Goal: Transaction & Acquisition: Purchase product/service

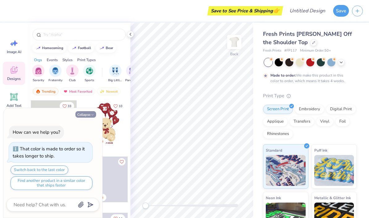
click at [89, 114] on button "Collapse" at bounding box center [85, 114] width 21 height 6
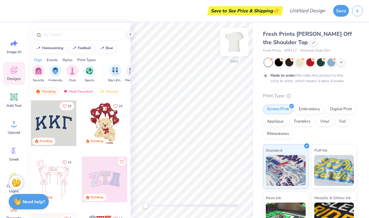
click at [232, 46] on img at bounding box center [234, 42] width 25 height 25
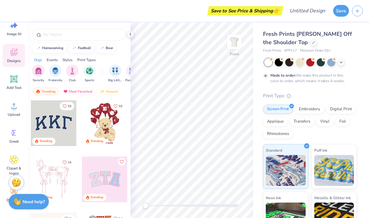
scroll to position [29, 0]
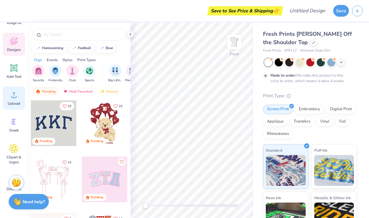
click at [15, 101] on div "Upload" at bounding box center [14, 98] width 22 height 23
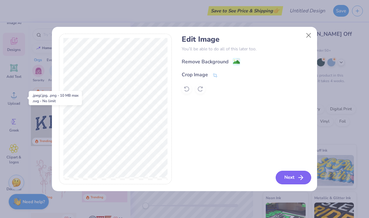
click at [300, 183] on button "Next" at bounding box center [294, 178] width 36 height 14
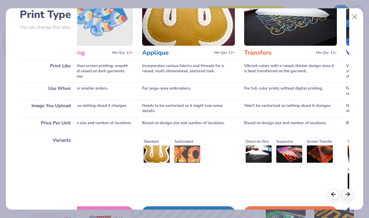
scroll to position [83, 0]
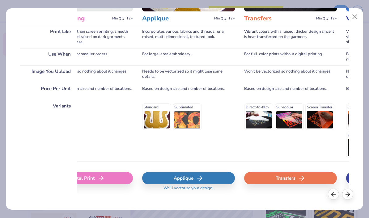
click at [194, 120] on div "Standard Sublimated" at bounding box center [188, 117] width 93 height 26
click at [211, 181] on div "Applique" at bounding box center [188, 178] width 93 height 12
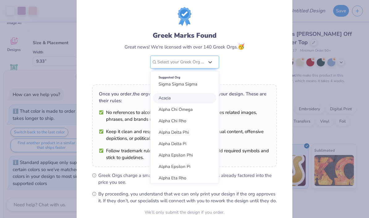
scroll to position [0, 0]
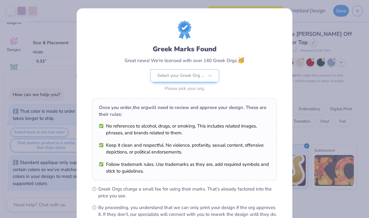
click at [201, 96] on div "Greek Marks Found Great news! We're licensed with over 140 Greek Orgs. 🥳 Select…" at bounding box center [184, 119] width 185 height 197
click at [201, 100] on div "Once you order, the org will need to review and approve your design. These are …" at bounding box center [184, 139] width 185 height 83
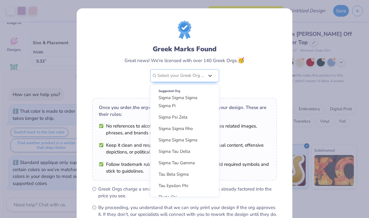
scroll to position [1362, 0]
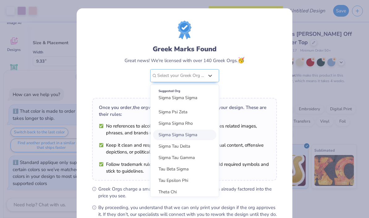
click at [201, 137] on div "Sigma Sigma Sigma" at bounding box center [184, 135] width 63 height 11
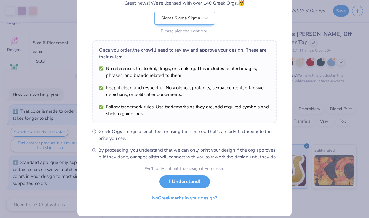
scroll to position [71, 0]
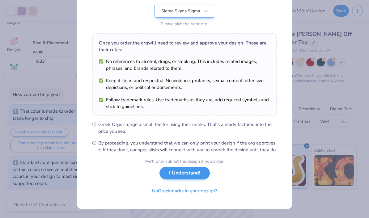
click at [197, 177] on button "I Understand!" at bounding box center [185, 173] width 50 height 13
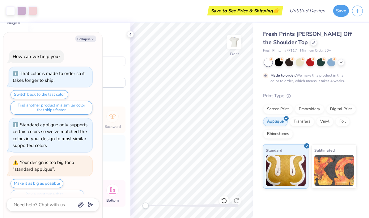
scroll to position [12, 0]
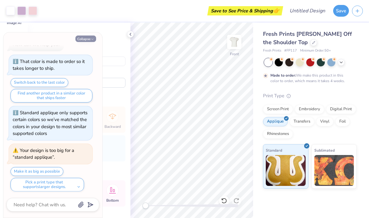
click at [91, 39] on icon "button" at bounding box center [93, 39] width 4 height 4
type textarea "x"
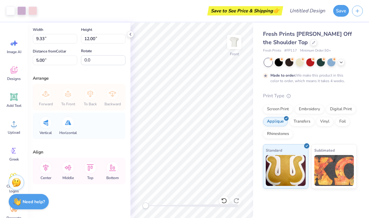
scroll to position [0, 0]
click at [13, 72] on icon at bounding box center [14, 70] width 7 height 7
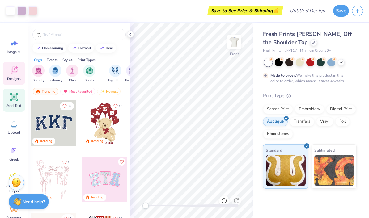
click at [16, 102] on div "Add Text" at bounding box center [14, 100] width 22 height 23
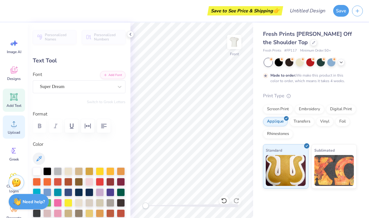
click at [12, 129] on div "Upload" at bounding box center [14, 127] width 22 height 23
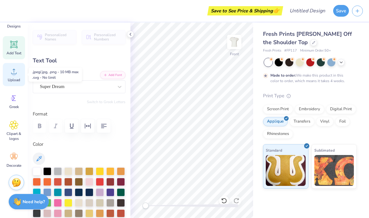
scroll to position [53, 0]
click at [309, 24] on div "Fresh Prints Chloe Off the Shoulder Top Fresh Prints # FP117 Minimum Order: 50 …" at bounding box center [311, 106] width 116 height 166
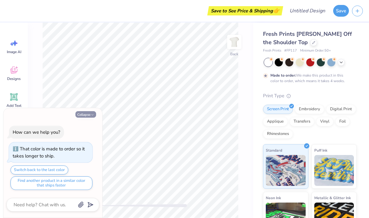
click at [88, 114] on button "Collapse" at bounding box center [85, 114] width 21 height 6
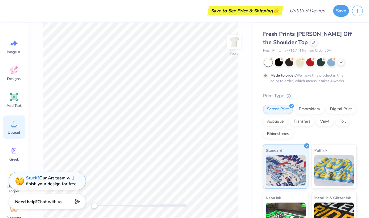
click at [16, 128] on icon at bounding box center [13, 123] width 9 height 9
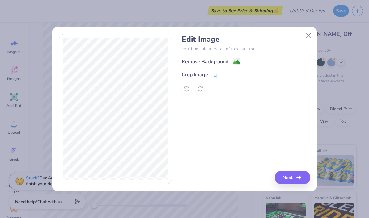
click at [240, 58] on div "Remove Background" at bounding box center [246, 62] width 128 height 8
click at [218, 61] on div "Remove Background" at bounding box center [205, 62] width 47 height 7
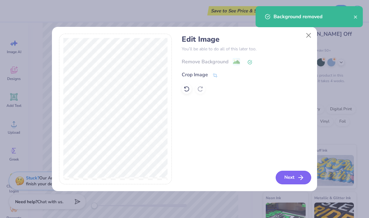
click at [299, 178] on line "button" at bounding box center [301, 178] width 4 height 0
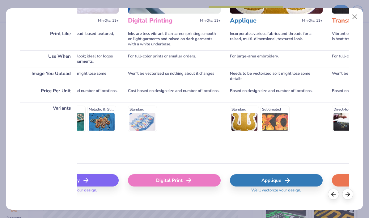
scroll to position [0, 185]
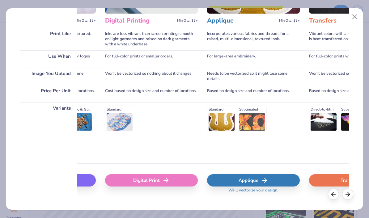
click at [258, 127] on div "Standard Sublimated" at bounding box center [253, 119] width 93 height 26
click at [260, 177] on div "Applique" at bounding box center [253, 180] width 93 height 12
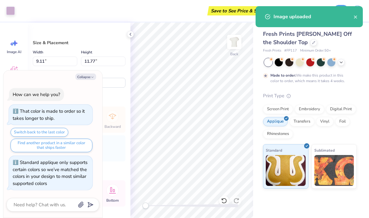
type textarea "x"
type input "3.35"
type input "4.33"
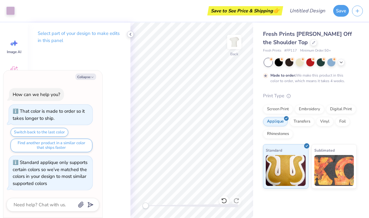
click at [129, 34] on icon at bounding box center [130, 34] width 5 height 5
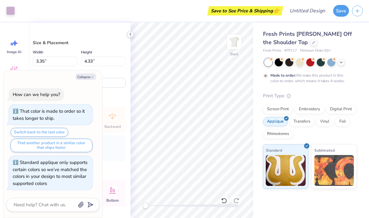
type textarea "x"
type input "3.85"
type input "4.97"
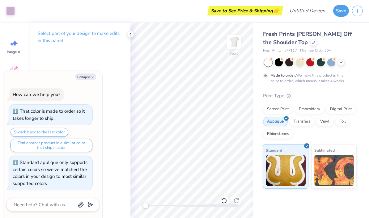
click at [126, 30] on div "Select part of your design to make edits in this panel" at bounding box center [79, 40] width 103 height 34
click at [132, 36] on icon at bounding box center [130, 34] width 5 height 5
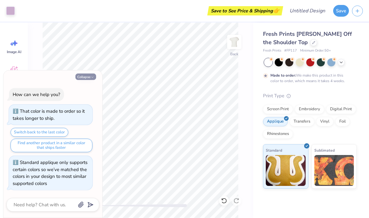
click at [91, 75] on button "Collapse" at bounding box center [85, 77] width 21 height 6
type textarea "x"
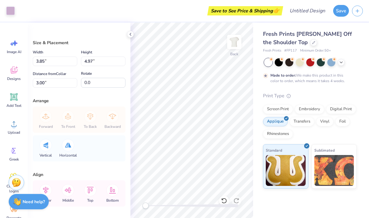
type input "2.54"
type input "3.28"
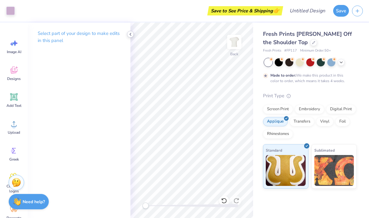
click at [131, 33] on icon at bounding box center [130, 34] width 5 height 5
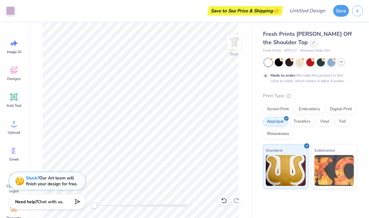
click at [344, 62] on div at bounding box center [341, 61] width 7 height 7
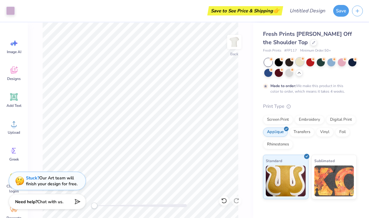
click at [302, 60] on circle at bounding box center [303, 59] width 4 height 4
click at [341, 65] on div at bounding box center [342, 62] width 8 height 8
click at [280, 60] on icon at bounding box center [282, 59] width 4 height 4
click at [289, 75] on div at bounding box center [289, 72] width 8 height 8
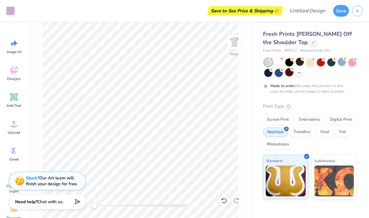
click at [289, 73] on div at bounding box center [289, 72] width 8 height 8
click at [283, 59] on circle at bounding box center [282, 59] width 4 height 4
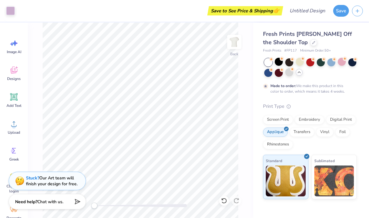
click at [300, 73] on icon at bounding box center [299, 72] width 5 height 5
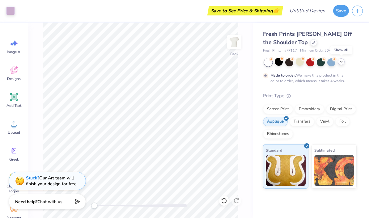
click at [343, 137] on div "Screen Print Embroidery Digital Print Applique Transfers Vinyl Foil Rhinestones" at bounding box center [310, 122] width 94 height 34
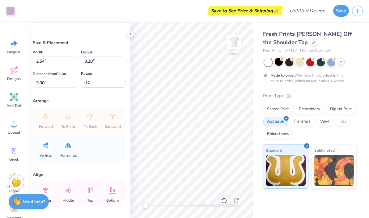
type input "3.06"
type input "3.96"
click at [102, 169] on div "Size & Placement Width 3.06 3.06 " Height 3.96 3.96 " Distance from Collar 3.00…" at bounding box center [79, 121] width 103 height 196
click at [235, 45] on img at bounding box center [234, 42] width 25 height 25
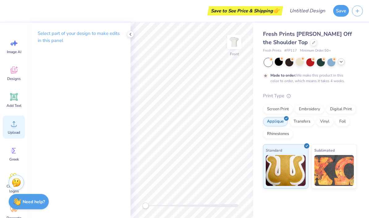
click at [15, 129] on div "Upload" at bounding box center [14, 127] width 22 height 23
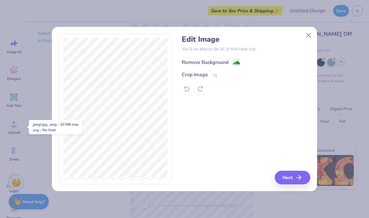
click at [218, 63] on div "Remove Background" at bounding box center [205, 62] width 47 height 7
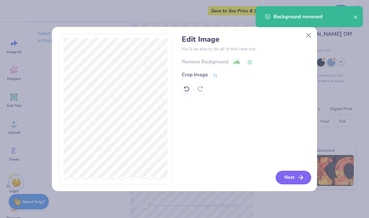
click at [292, 176] on button "Next" at bounding box center [294, 178] width 36 height 14
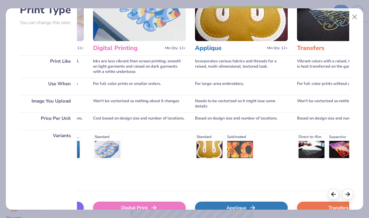
scroll to position [0, 204]
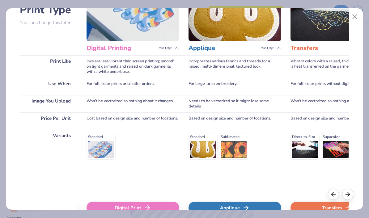
click at [254, 206] on div "Applique" at bounding box center [235, 208] width 93 height 12
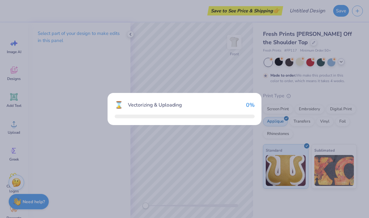
click at [251, 204] on div "⌛ Vectorizing & Uploading 0 %" at bounding box center [184, 109] width 369 height 218
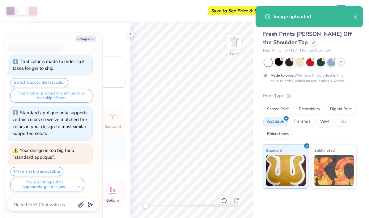
scroll to position [63, 0]
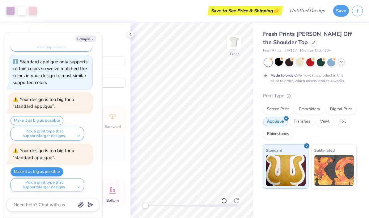
click at [53, 169] on button "Make it as big as possible" at bounding box center [37, 172] width 53 height 9
click at [324, 126] on div "Screen Print Embroidery Digital Print Applique Transfers Vinyl Foil Rhinestones" at bounding box center [310, 122] width 94 height 34
click at [330, 123] on div "Vinyl" at bounding box center [324, 120] width 17 height 9
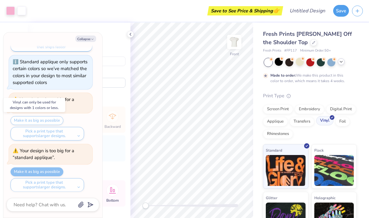
scroll to position [221, 0]
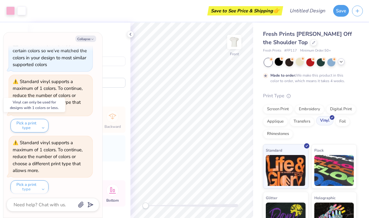
click at [325, 123] on div "Vinyl" at bounding box center [324, 120] width 17 height 9
type textarea "x"
type input "10.06"
type input "13.27"
type input "4.69"
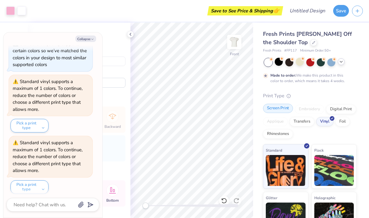
click at [280, 113] on div "Screen Print Embroidery Digital Print Applique Transfers Vinyl Foil Rhinestones" at bounding box center [310, 122] width 94 height 34
click at [282, 111] on div "Screen Print" at bounding box center [278, 108] width 30 height 9
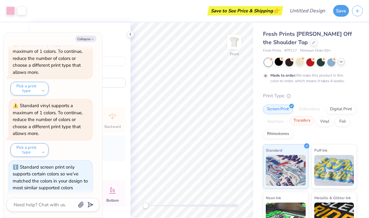
click at [303, 123] on div "Transfers" at bounding box center [302, 120] width 25 height 9
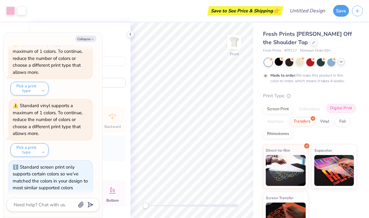
click at [346, 111] on div "Digital Print" at bounding box center [341, 108] width 30 height 9
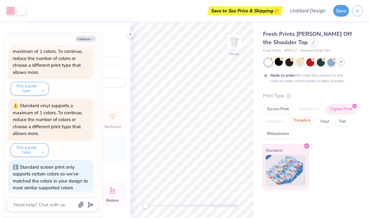
click at [306, 122] on div "Transfers" at bounding box center [302, 120] width 25 height 9
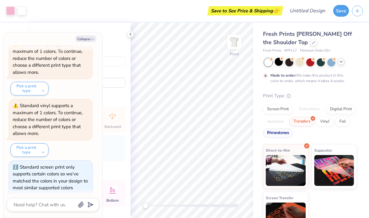
click at [275, 137] on div "Rhinestones" at bounding box center [278, 133] width 30 height 9
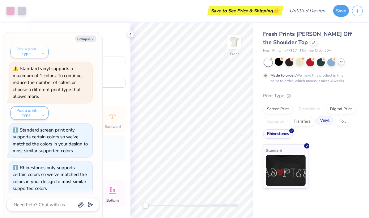
click at [327, 122] on div "Vinyl" at bounding box center [324, 120] width 17 height 9
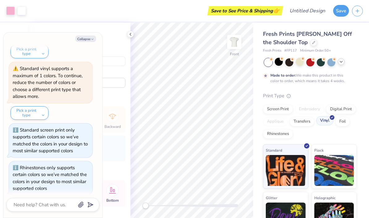
scroll to position [393, 0]
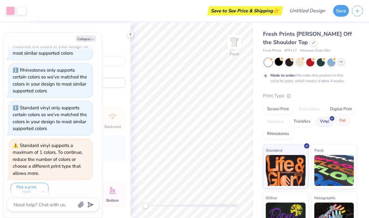
click at [344, 123] on div "Foil" at bounding box center [343, 120] width 15 height 9
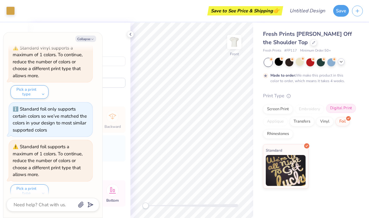
click at [341, 105] on div "Digital Print" at bounding box center [341, 108] width 30 height 9
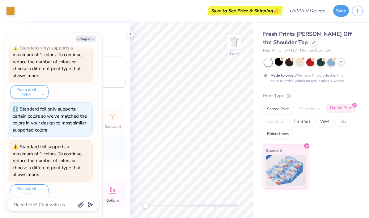
scroll to position [528, 0]
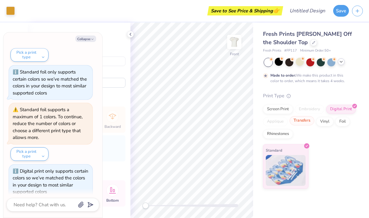
click at [304, 121] on div "Transfers" at bounding box center [302, 120] width 25 height 9
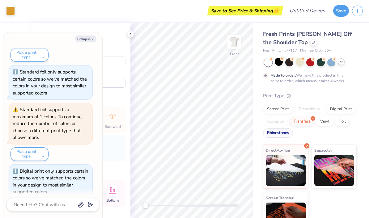
click at [282, 133] on div "Rhinestones" at bounding box center [278, 133] width 30 height 9
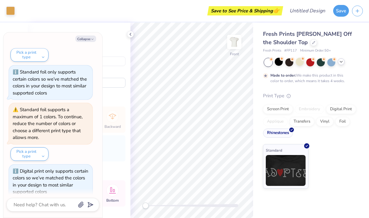
scroll to position [565, 0]
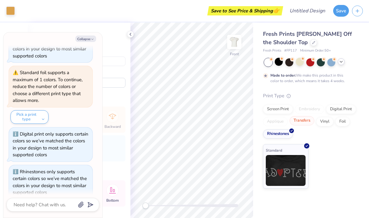
click at [303, 122] on div "Transfers" at bounding box center [302, 120] width 25 height 9
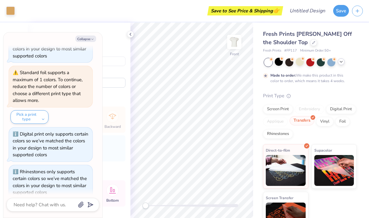
scroll to position [603, 0]
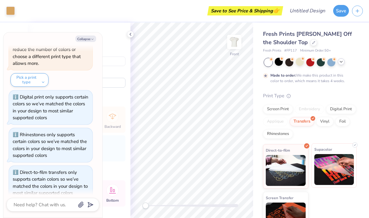
click at [333, 175] on img at bounding box center [335, 169] width 40 height 31
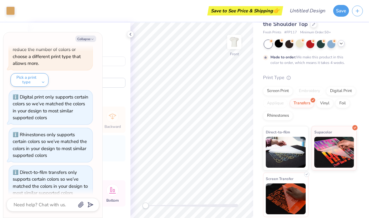
scroll to position [18, 0]
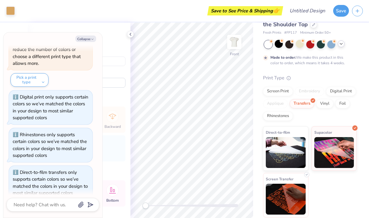
click at [297, 192] on img at bounding box center [286, 199] width 40 height 31
click at [297, 191] on img at bounding box center [286, 199] width 40 height 31
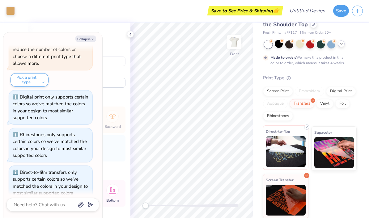
click at [296, 155] on img at bounding box center [286, 151] width 40 height 31
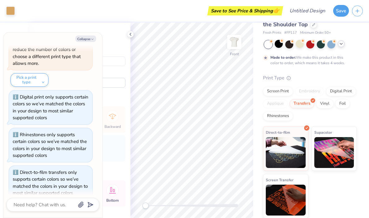
click at [296, 79] on div "Print Type" at bounding box center [310, 78] width 94 height 7
click at [92, 39] on icon "button" at bounding box center [93, 39] width 4 height 4
type textarea "x"
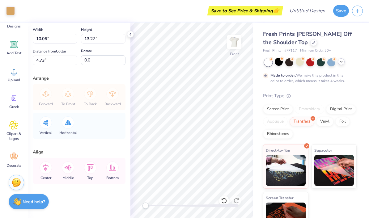
scroll to position [53, 0]
click at [17, 97] on icon at bounding box center [13, 98] width 9 height 9
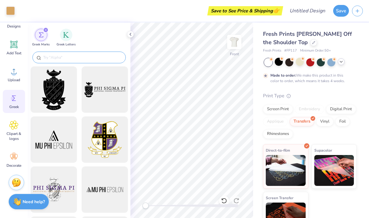
click at [97, 58] on input "text" at bounding box center [82, 57] width 79 height 6
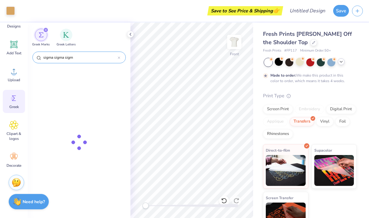
type input "sigma sigma sigma"
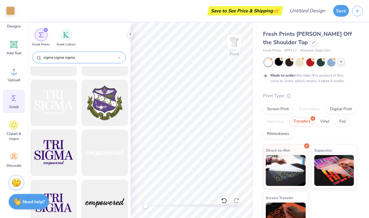
scroll to position [35, 0]
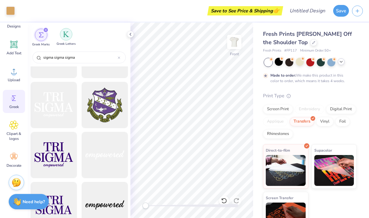
click at [64, 37] on img "filter for Greek Letters" at bounding box center [66, 34] width 6 height 6
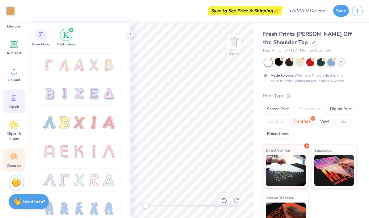
scroll to position [53, 0]
click at [12, 159] on icon at bounding box center [13, 157] width 7 height 6
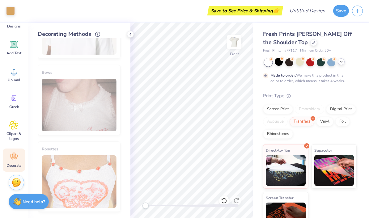
scroll to position [362, 0]
click at [14, 101] on icon at bounding box center [13, 98] width 9 height 9
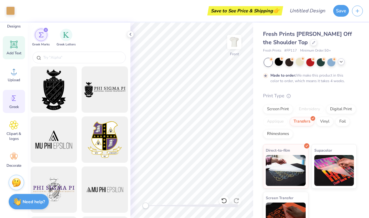
click at [11, 46] on icon at bounding box center [13, 44] width 9 height 9
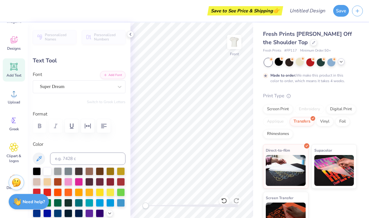
scroll to position [29, 0]
click at [11, 91] on icon at bounding box center [13, 94] width 9 height 9
click at [8, 127] on div "Greek" at bounding box center [14, 124] width 22 height 23
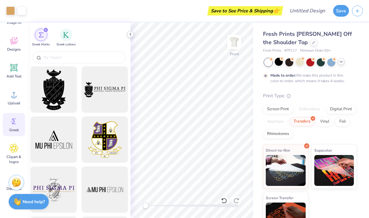
click at [131, 32] on icon at bounding box center [130, 34] width 5 height 5
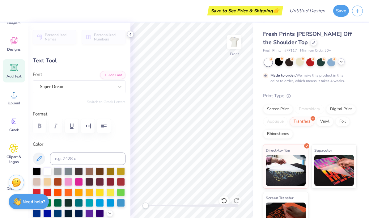
scroll to position [0, 0]
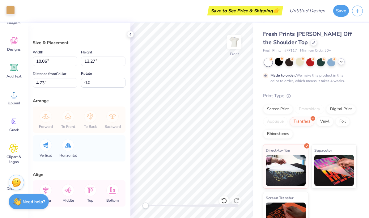
click at [11, 12] on div at bounding box center [10, 10] width 9 height 9
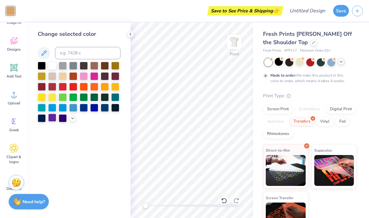
click at [53, 119] on div at bounding box center [52, 118] width 8 height 8
click at [75, 120] on div at bounding box center [72, 117] width 7 height 7
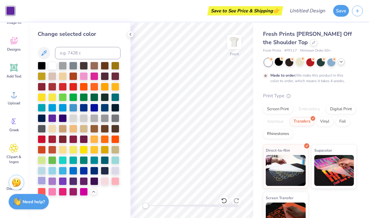
click at [44, 185] on div at bounding box center [42, 181] width 8 height 8
click at [114, 172] on div at bounding box center [115, 170] width 8 height 8
click at [55, 182] on div at bounding box center [52, 181] width 8 height 8
click at [236, 45] on img at bounding box center [234, 42] width 25 height 25
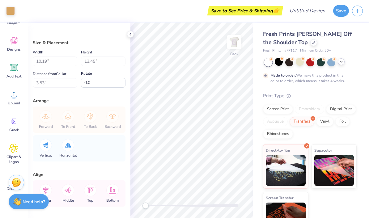
type input "3.06"
type input "3.96"
type input "3.00"
click at [13, 11] on div at bounding box center [10, 10] width 9 height 9
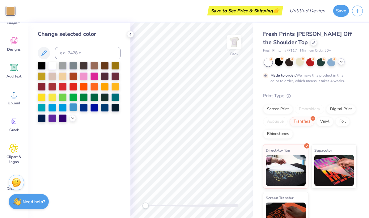
click at [72, 113] on div at bounding box center [79, 92] width 83 height 61
click at [74, 121] on div at bounding box center [72, 117] width 7 height 7
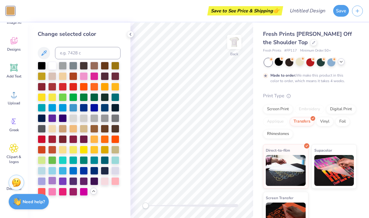
click at [54, 183] on div at bounding box center [52, 181] width 8 height 8
click at [132, 36] on icon at bounding box center [130, 34] width 5 height 5
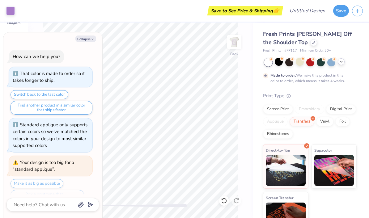
scroll to position [640, 0]
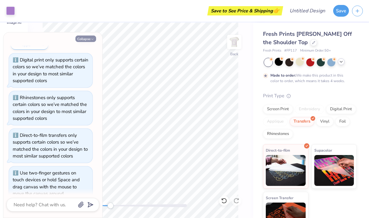
click at [86, 40] on button "Collapse" at bounding box center [85, 39] width 21 height 6
type textarea "x"
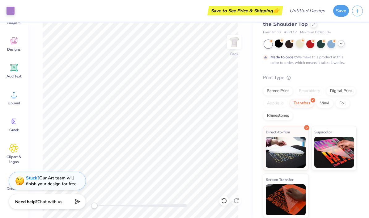
scroll to position [18, 0]
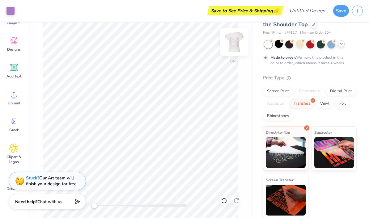
click at [237, 44] on img at bounding box center [234, 42] width 25 height 25
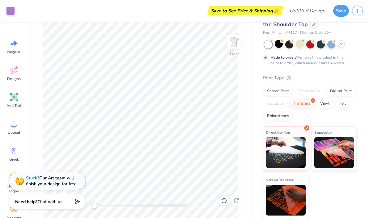
scroll to position [0, 0]
click at [316, 8] on input "Design Title" at bounding box center [315, 11] width 30 height 12
type input "Big Shirts"
click at [345, 9] on button "Save" at bounding box center [341, 10] width 16 height 12
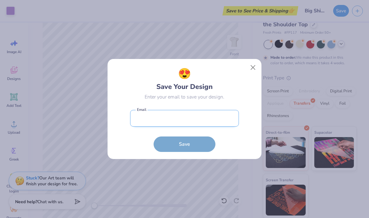
click at [210, 125] on input "email" at bounding box center [184, 118] width 109 height 17
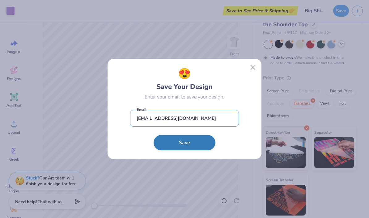
type input "moralesp.mariapaula@gmail.com"
click at [203, 140] on button "Save" at bounding box center [185, 142] width 62 height 15
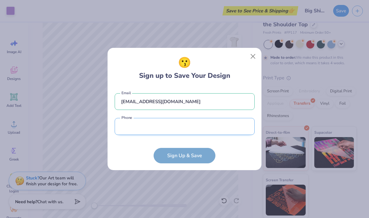
click at [207, 131] on input "tel" at bounding box center [185, 126] width 140 height 17
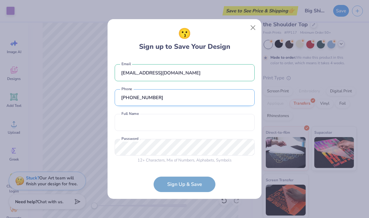
type input "(636) 775-8671"
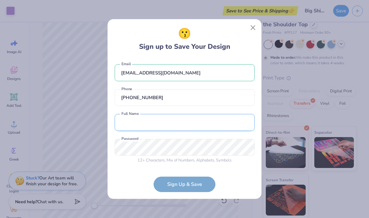
click at [212, 125] on input "text" at bounding box center [185, 122] width 140 height 17
type input "Maria Paula Morales"
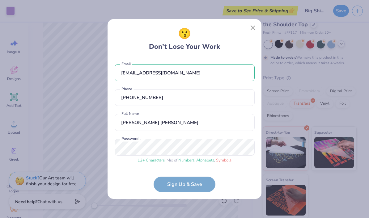
click at [194, 182] on form "moralesp.mariapaula@gmail.com Email (636) 775-8671 Phone Maria Paula Morales Fu…" at bounding box center [185, 125] width 140 height 134
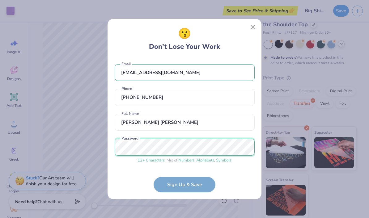
scroll to position [23, 0]
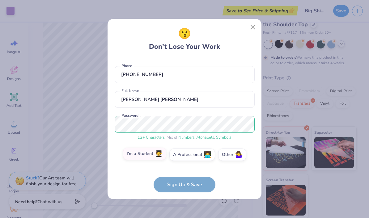
click at [151, 153] on label "I'm a Student 🧑‍🎓" at bounding box center [144, 154] width 43 height 12
click at [183, 178] on input "I'm a Student 🧑‍🎓" at bounding box center [185, 180] width 4 height 4
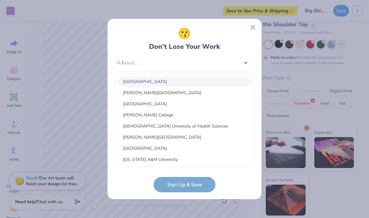
scroll to position [69, 0]
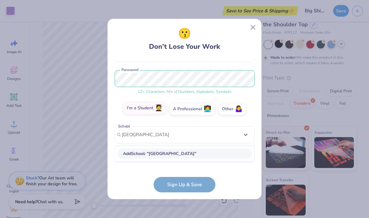
type input "Lindenwood University"
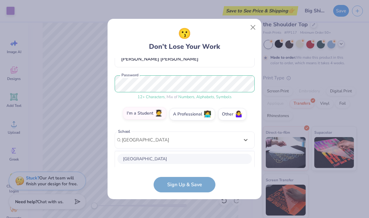
scroll to position [141, 0]
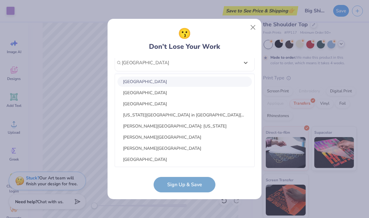
click at [204, 79] on div "Lindenwood University" at bounding box center [185, 82] width 135 height 10
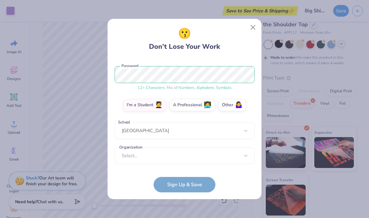
scroll to position [73, 0]
click at [192, 181] on form "moralesp.mariapaula@gmail.com Email (636) 775-8671 Phone Maria Paula Morales Fu…" at bounding box center [185, 125] width 140 height 135
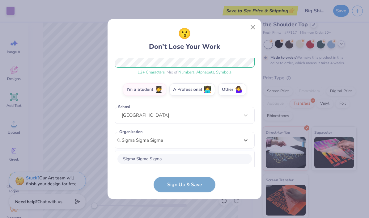
scroll to position [165, 0]
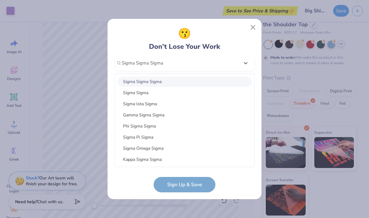
click at [175, 83] on div "Sigma Sigma Sigma" at bounding box center [185, 82] width 135 height 10
type input "Sigma Sigma Sigma"
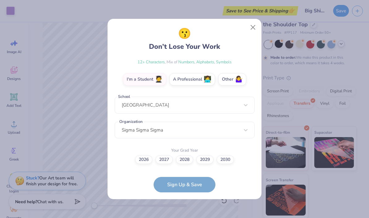
scroll to position [98, 0]
click at [165, 161] on label "2027" at bounding box center [164, 159] width 17 height 9
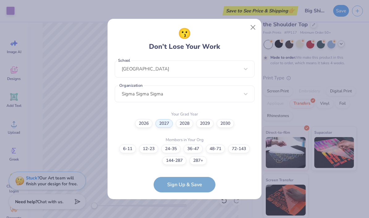
click at [181, 186] on form "moralesp.mariapaula@gmail.com Email (636) 775-8671 Phone Maria Paula Morales Fu…" at bounding box center [185, 125] width 140 height 135
click at [197, 148] on label "36-47" at bounding box center [193, 148] width 19 height 9
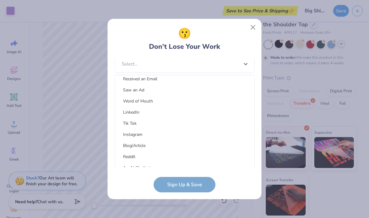
scroll to position [63, 0]
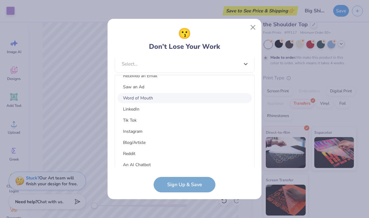
click at [214, 99] on div "Word of Mouth" at bounding box center [185, 98] width 135 height 10
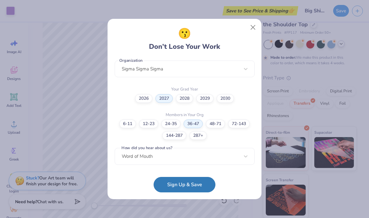
click at [193, 183] on button "Sign Up & Save" at bounding box center [185, 184] width 62 height 15
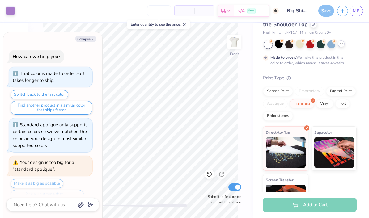
scroll to position [677, 0]
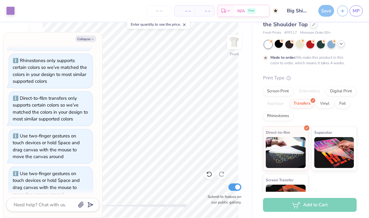
click at [93, 39] on icon "button" at bounding box center [93, 39] width 4 height 4
type textarea "x"
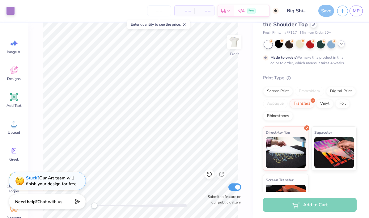
click at [328, 9] on div "Save" at bounding box center [327, 11] width 16 height 12
click at [361, 11] on link "MP" at bounding box center [356, 11] width 13 height 11
